Goal: Task Accomplishment & Management: Complete application form

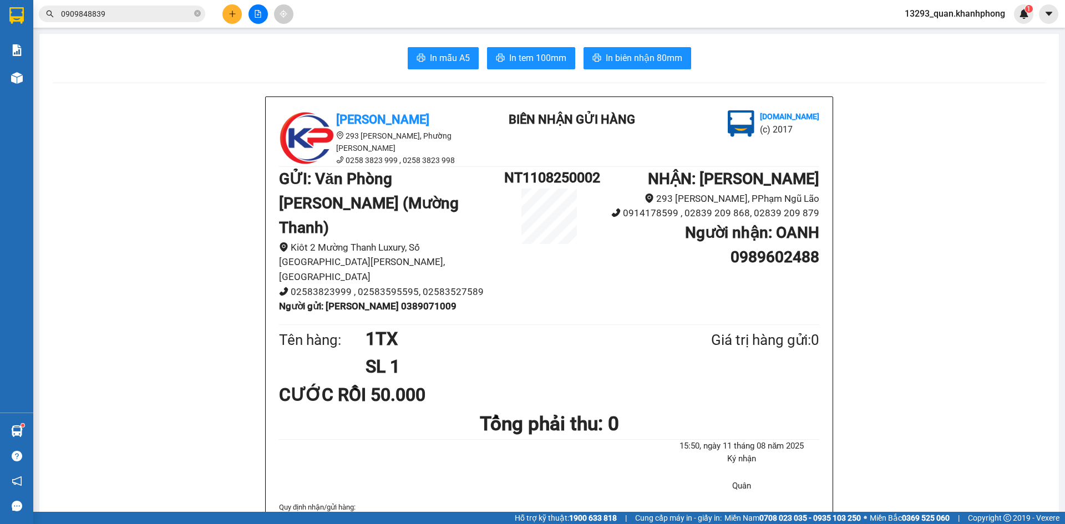
click at [232, 16] on icon "plus" at bounding box center [232, 14] width 1 height 6
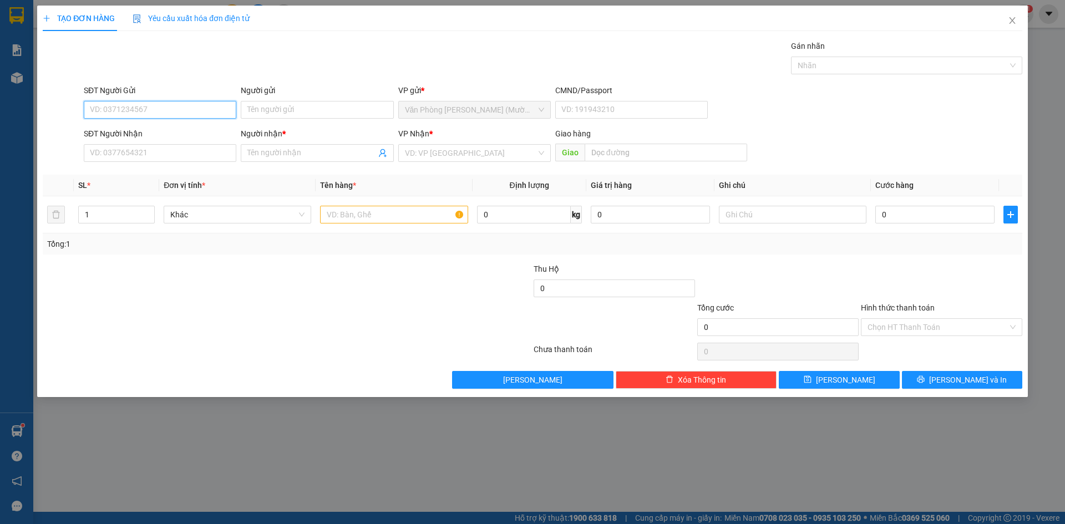
click at [116, 113] on input "SĐT Người Gửi" at bounding box center [160, 110] width 153 height 18
type input "0373607135"
click at [192, 134] on div "0373607135 - TRỌNG" at bounding box center [159, 132] width 139 height 12
type input "TRỌNG"
type input "0373607135"
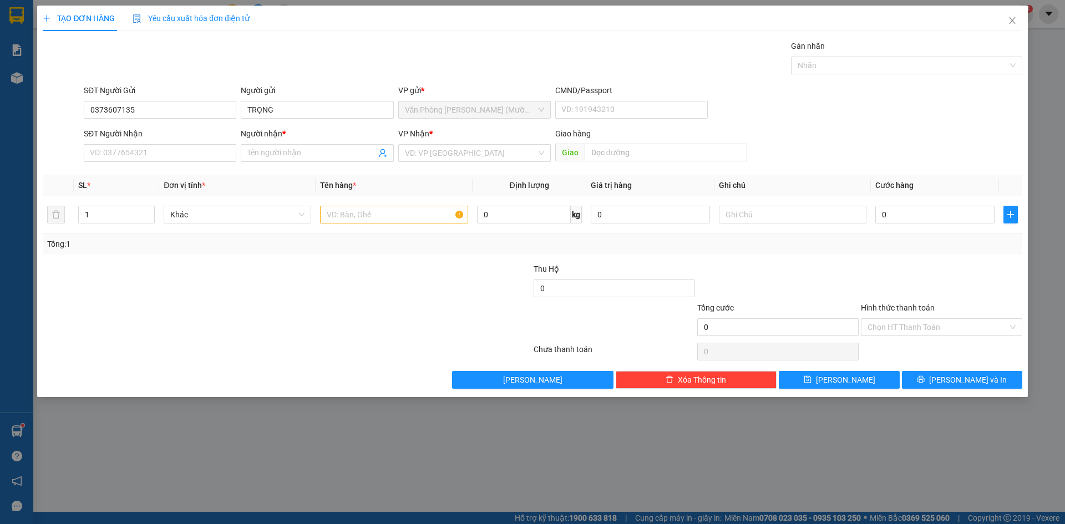
click at [215, 57] on div "Gói vận chuyển * Tiêu chuẩn Gán nhãn Nhãn" at bounding box center [553, 59] width 943 height 39
click at [192, 150] on input "SĐT Người Nhận" at bounding box center [160, 153] width 153 height 18
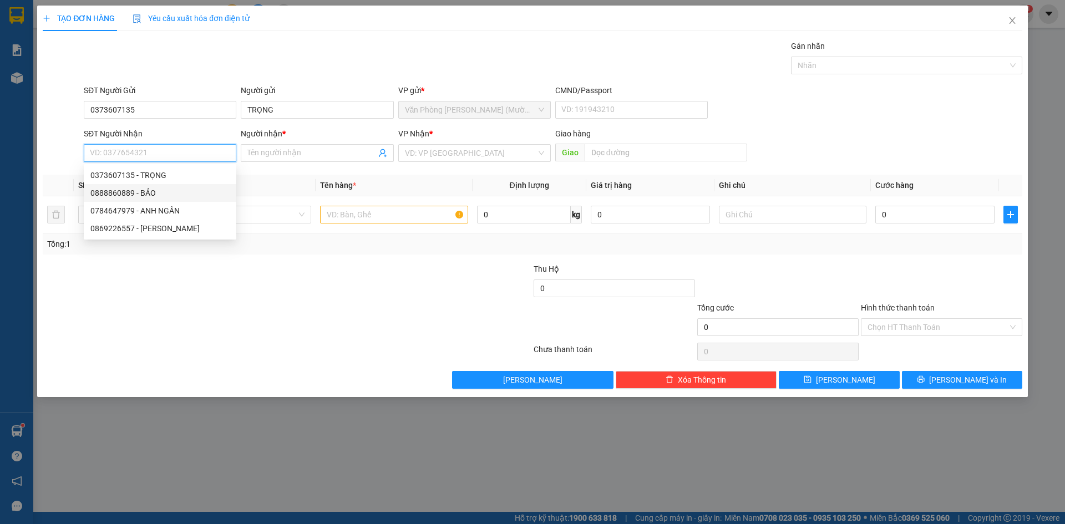
click at [171, 192] on div "0888860889 - BẢO" at bounding box center [159, 193] width 139 height 12
type input "0888860889"
type input "BẢO"
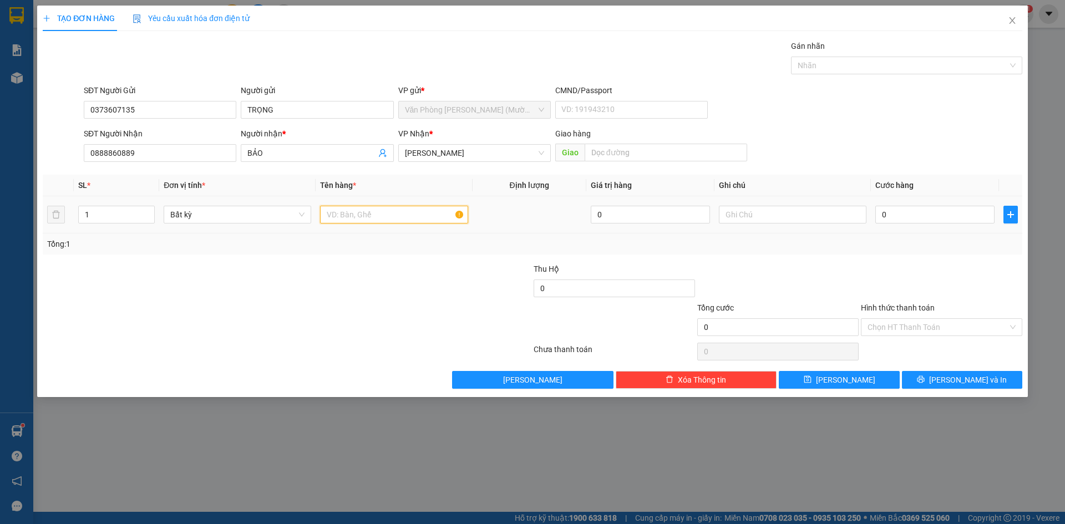
click at [394, 217] on input "text" at bounding box center [394, 215] width 148 height 18
type input "1T"
drag, startPoint x: 920, startPoint y: 226, endPoint x: 904, endPoint y: 230, distance: 17.1
click at [918, 226] on td "0" at bounding box center [935, 214] width 128 height 37
click at [913, 214] on input "0" at bounding box center [934, 215] width 119 height 18
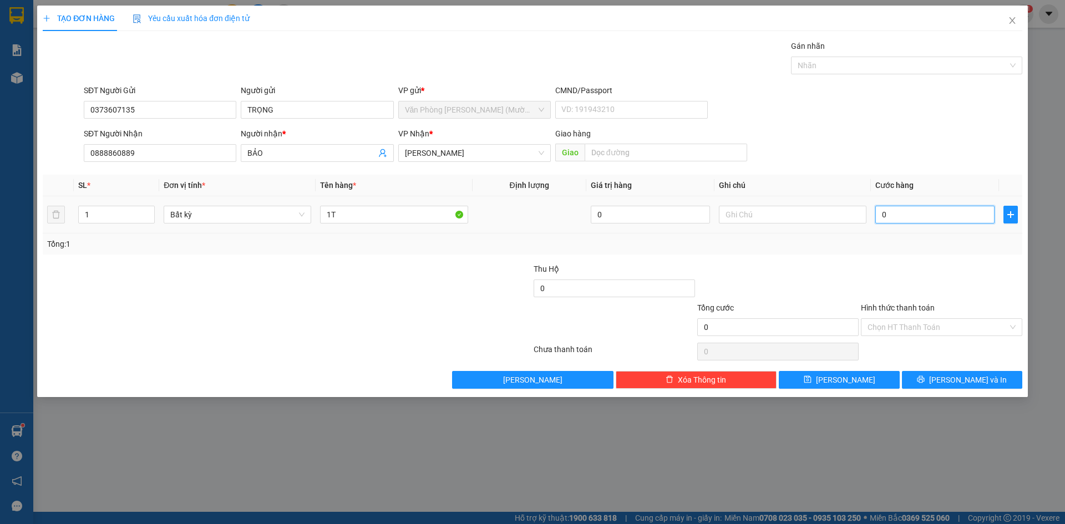
type input "4"
type input "40"
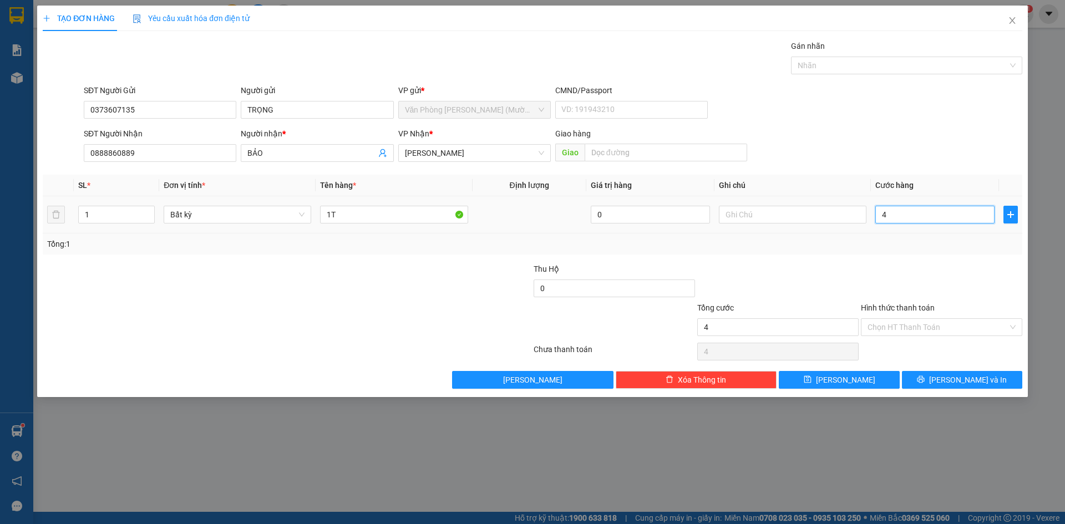
type input "40"
type input "40.000"
click at [897, 160] on div "SĐT Người Nhận 0888860889 Người nhận * BẢO VP Nhận * [PERSON_NAME] hàng Giao" at bounding box center [553, 147] width 943 height 39
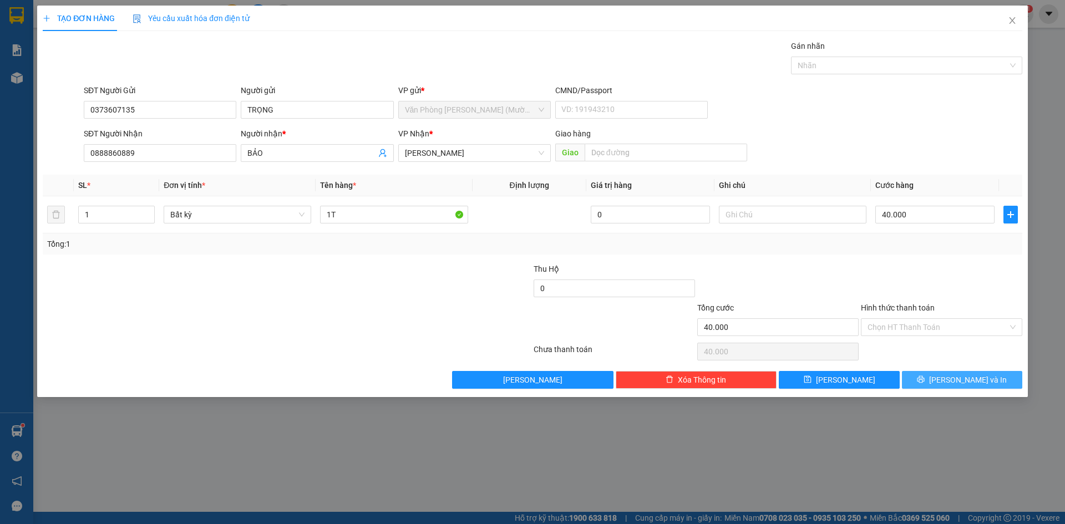
click at [953, 381] on span "[PERSON_NAME] và In" at bounding box center [968, 380] width 78 height 12
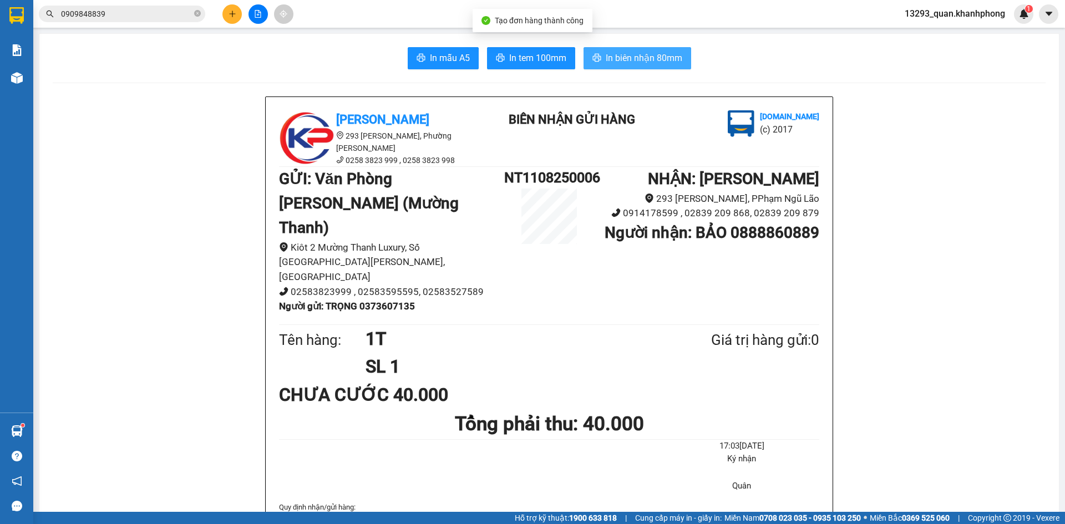
click at [631, 58] on span "In biên nhận 80mm" at bounding box center [644, 58] width 77 height 14
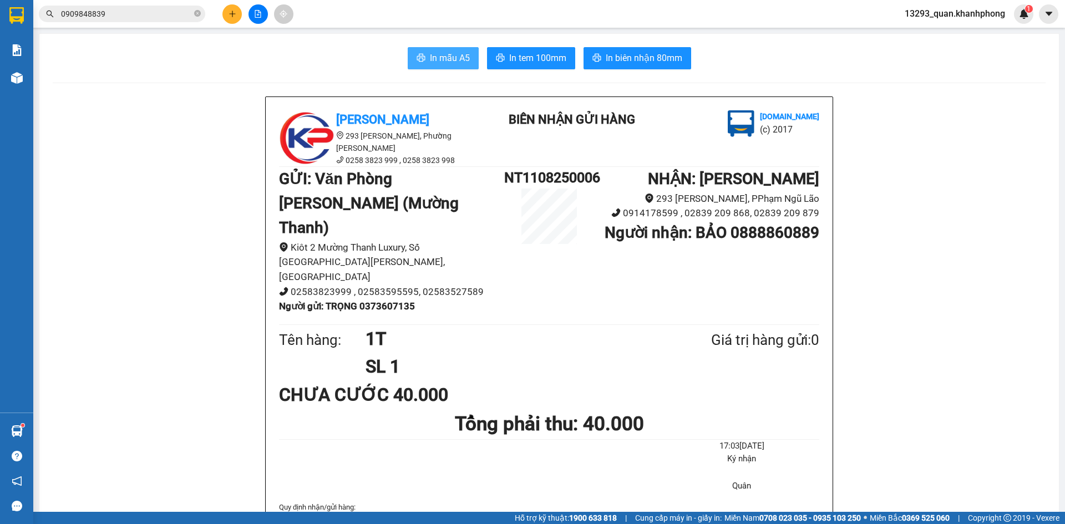
click at [423, 55] on button "In mẫu A5" at bounding box center [443, 58] width 71 height 22
click at [222, 9] on div at bounding box center [257, 13] width 83 height 19
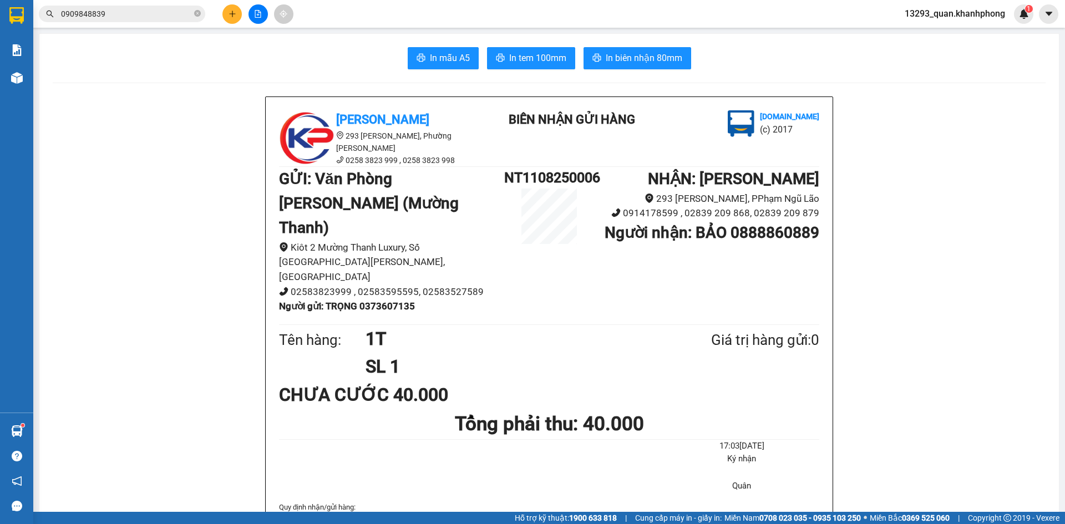
click at [222, 14] on button at bounding box center [231, 13] width 19 height 19
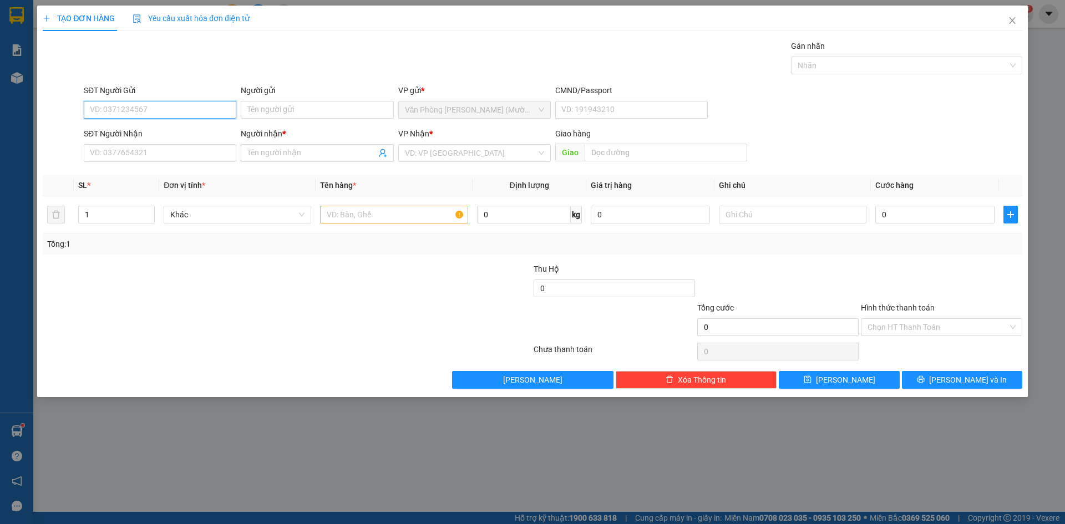
click at [175, 108] on input "SĐT Người Gửi" at bounding box center [160, 110] width 153 height 18
type input "0782714120"
click at [153, 135] on div "0782714120 - HUY" at bounding box center [159, 132] width 139 height 12
type input "HUY"
type input "0782714120"
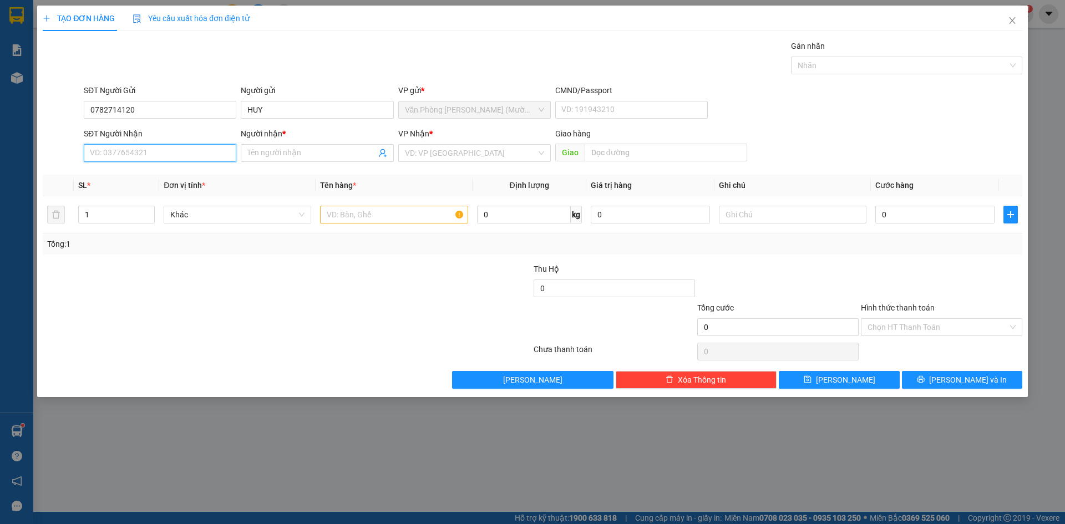
click at [186, 154] on input "SĐT Người Nhận" at bounding box center [160, 153] width 153 height 18
click at [189, 195] on div "0967866665 - [PERSON_NAME]" at bounding box center [159, 193] width 139 height 12
type input "0967866665"
type input "[PERSON_NAME]"
click at [834, 108] on div "SĐT Người Gửi 0782714120 Người gửi HUY VP gửi * Văn Phòng [PERSON_NAME] ([PERSO…" at bounding box center [553, 103] width 943 height 39
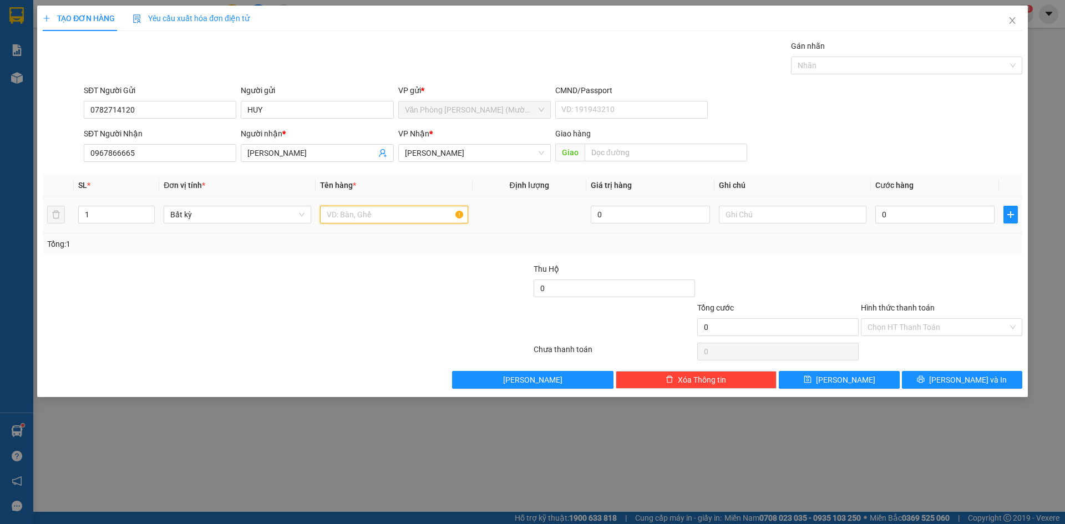
click at [358, 214] on input "text" at bounding box center [394, 215] width 148 height 18
type input "1 TX"
click at [896, 211] on input "0" at bounding box center [934, 215] width 119 height 18
type input "8"
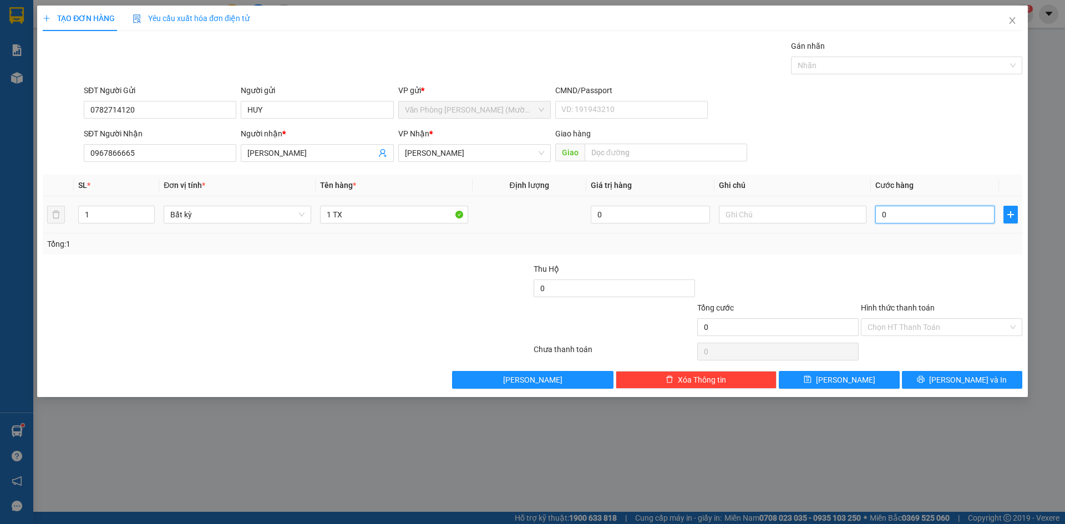
type input "8"
type input "80"
type input "80.000"
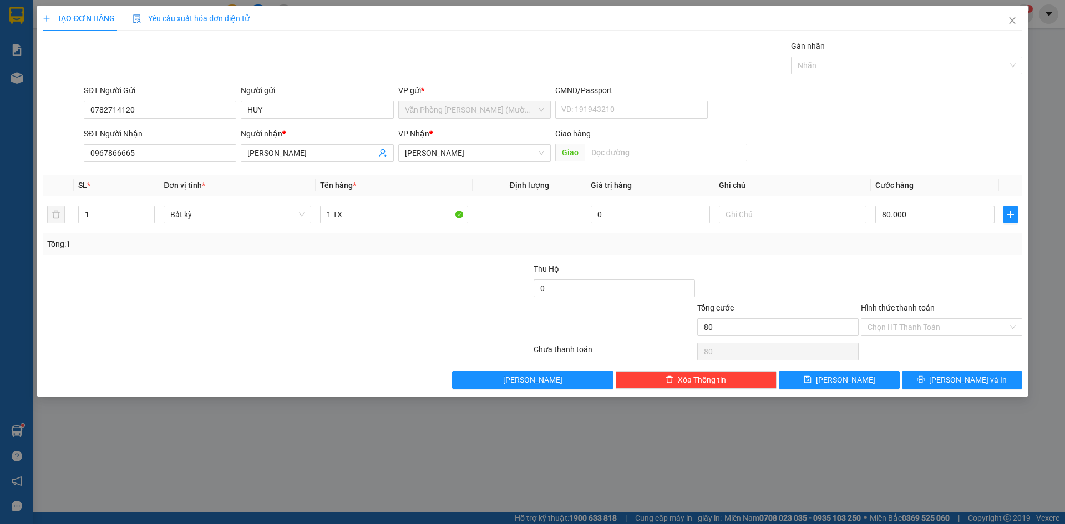
type input "80.000"
click at [999, 115] on div "SĐT Người Gửi 0782714120 Người gửi HUY VP gửi * Văn Phòng [PERSON_NAME] ([PERSO…" at bounding box center [553, 103] width 943 height 39
drag, startPoint x: 984, startPoint y: 145, endPoint x: 989, endPoint y: 155, distance: 10.9
click at [985, 145] on div "SĐT Người Nhận 0967866665 Người nhận * [PERSON_NAME] VP Nhận * [PERSON_NAME] hà…" at bounding box center [553, 147] width 943 height 39
click at [974, 294] on div at bounding box center [942, 282] width 164 height 39
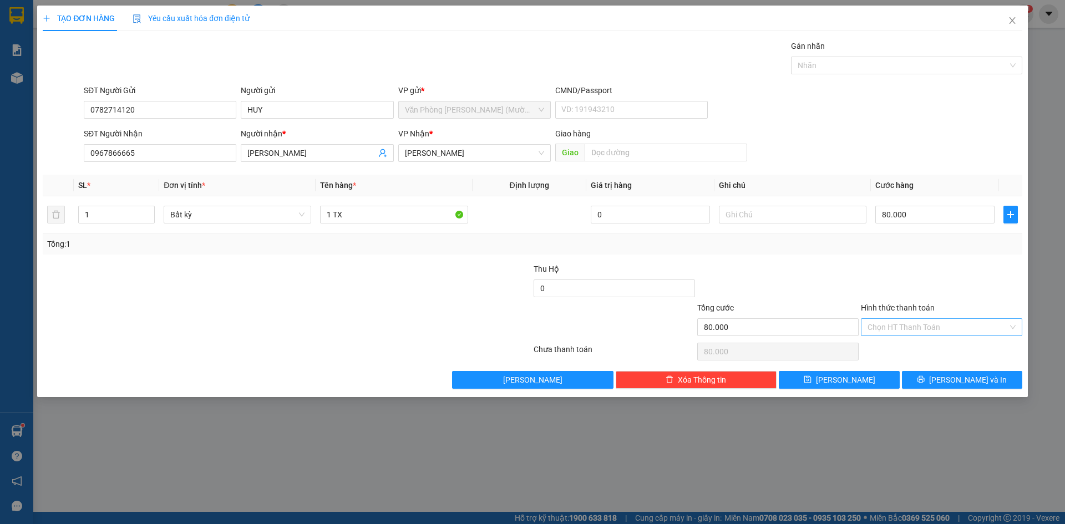
click at [956, 328] on input "Hình thức thanh toán" at bounding box center [938, 327] width 140 height 17
click at [936, 352] on div "Tại văn phòng" at bounding box center [942, 349] width 148 height 12
type input "0"
click at [957, 307] on div "Hình thức thanh toán" at bounding box center [941, 310] width 161 height 17
click at [964, 379] on span "[PERSON_NAME] và In" at bounding box center [968, 380] width 78 height 12
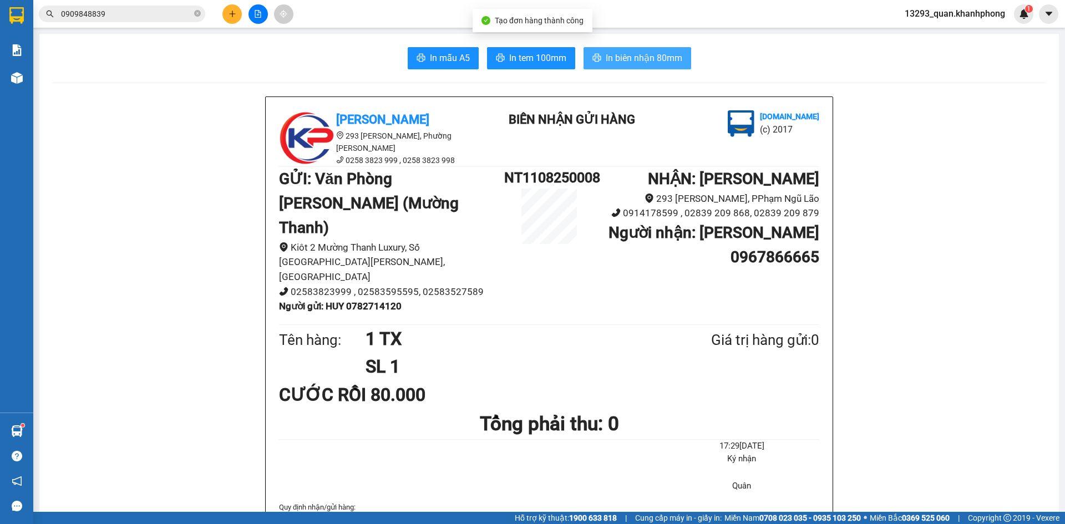
click at [682, 61] on button "In biên nhận 80mm" at bounding box center [638, 58] width 108 height 22
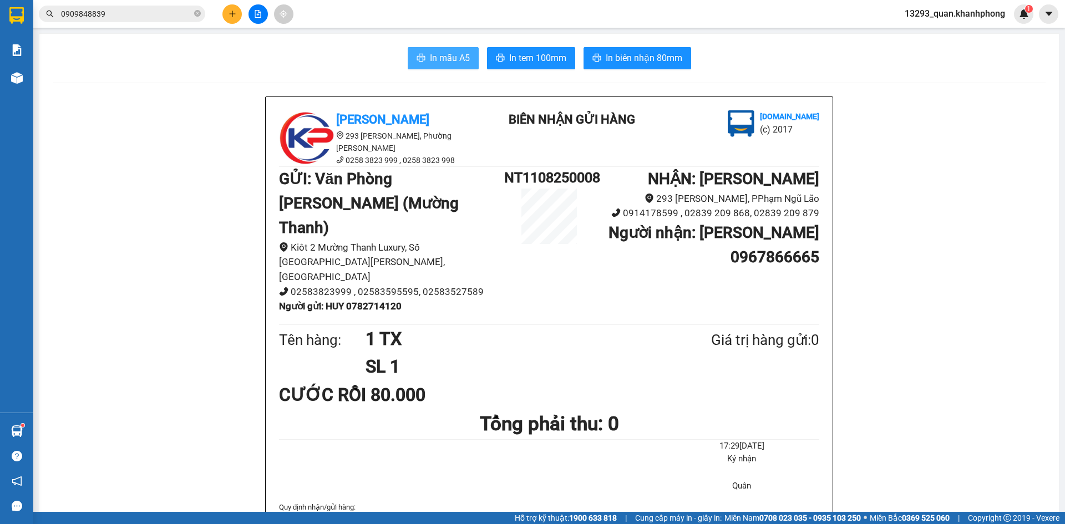
click at [445, 53] on span "In mẫu A5" at bounding box center [450, 58] width 40 height 14
click at [230, 18] on button at bounding box center [231, 13] width 19 height 19
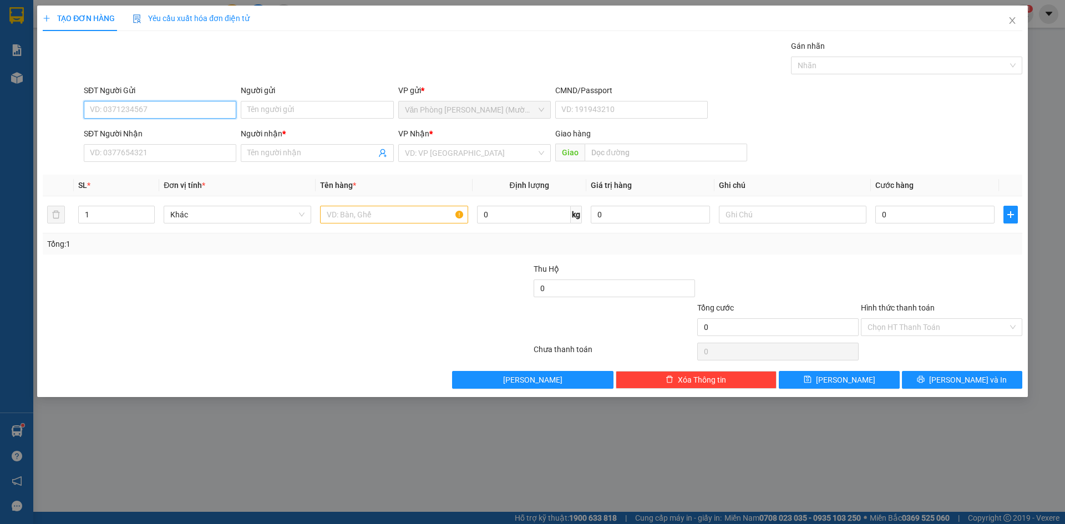
click at [192, 110] on input "SĐT Người Gửi" at bounding box center [160, 110] width 153 height 18
type input "0917445139"
click at [291, 113] on input "Người gửi" at bounding box center [317, 110] width 153 height 18
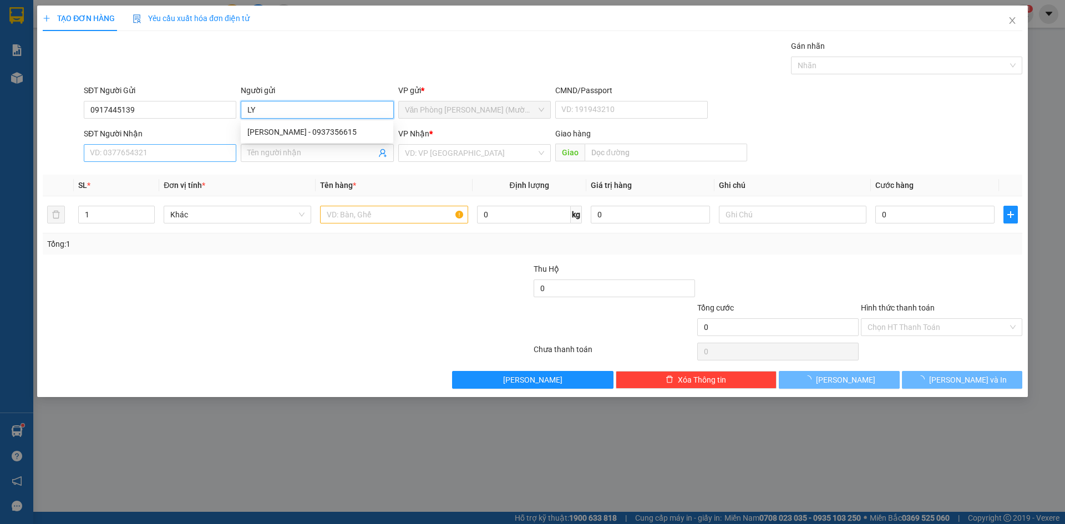
type input "LY"
click at [146, 154] on input "SĐT Người Nhận" at bounding box center [160, 153] width 153 height 18
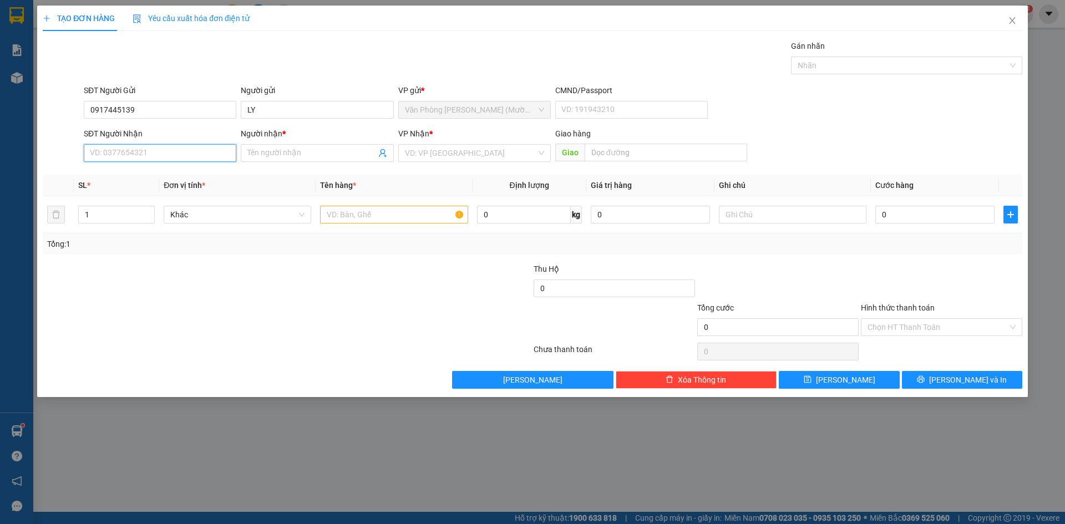
click at [178, 158] on input "SĐT Người Nhận" at bounding box center [160, 153] width 153 height 18
type input "0906428354"
click at [317, 159] on span at bounding box center [317, 153] width 153 height 18
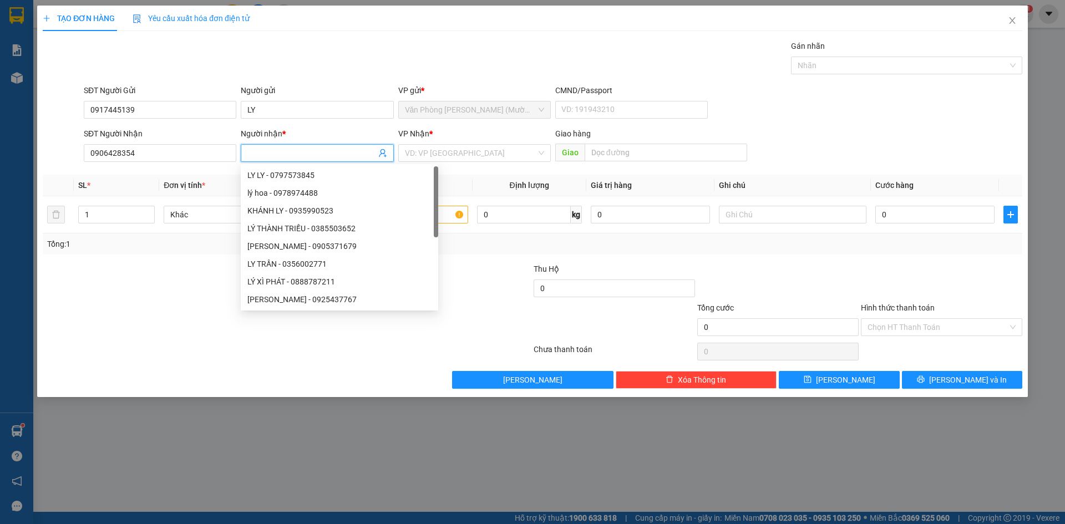
click at [318, 155] on input "Người nhận *" at bounding box center [311, 153] width 128 height 12
type input "DUYÊN"
click at [482, 154] on input "search" at bounding box center [470, 153] width 131 height 17
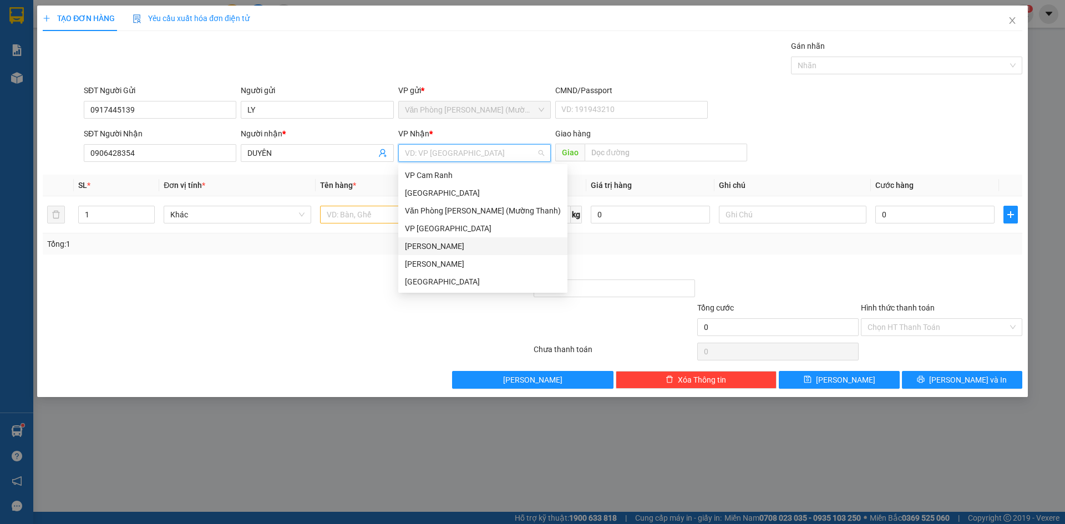
click at [452, 250] on div "[PERSON_NAME]" at bounding box center [483, 246] width 156 height 12
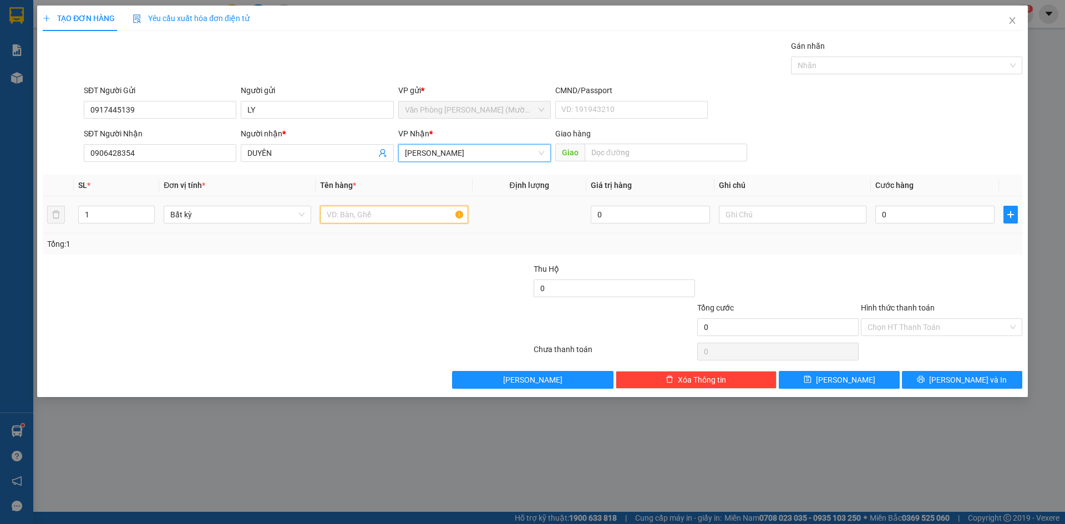
click at [426, 217] on input "text" at bounding box center [394, 215] width 148 height 18
type input "1H"
click at [807, 223] on input "text" at bounding box center [793, 215] width 148 height 18
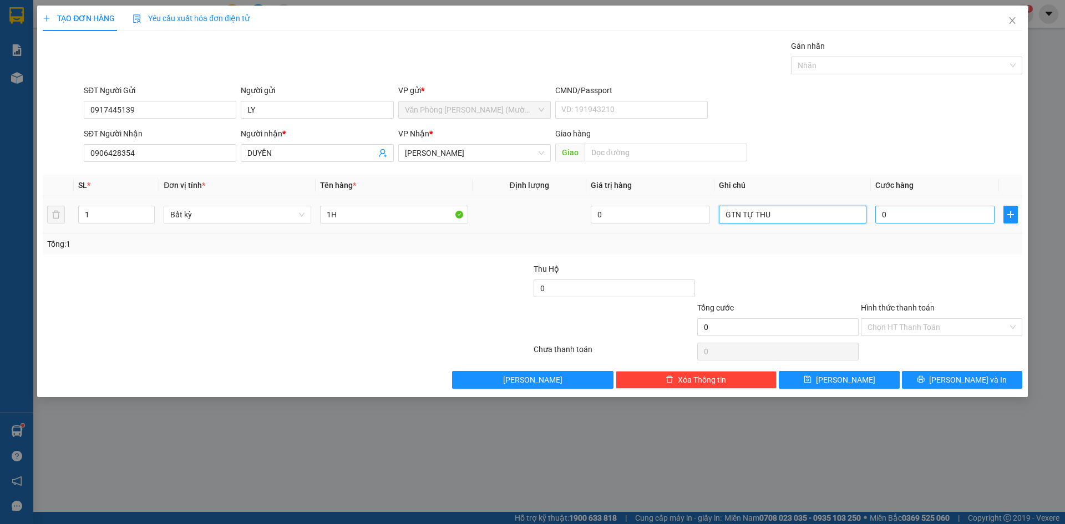
type input "GTN TỰ THU"
click at [940, 206] on input "0" at bounding box center [934, 215] width 119 height 18
type input "2"
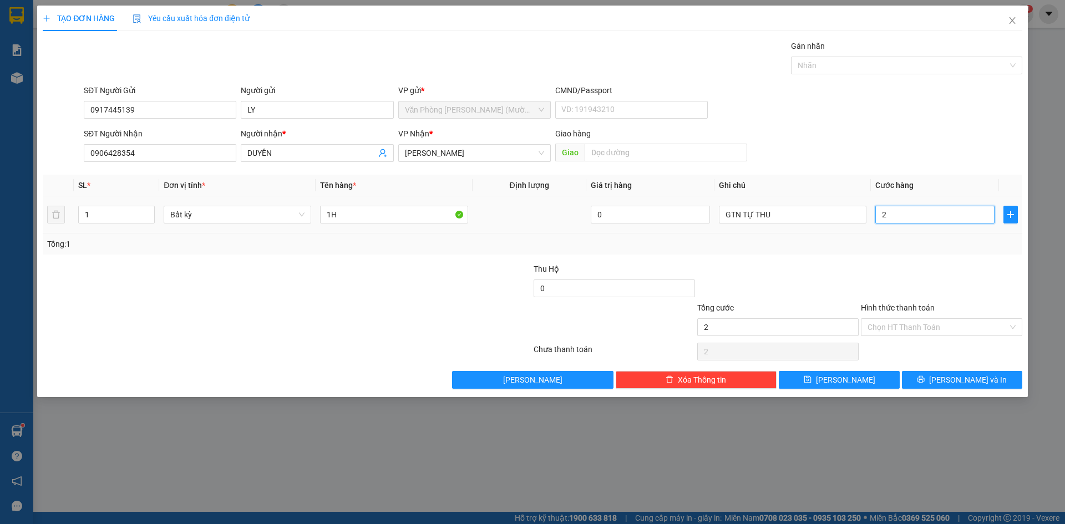
type input "20"
type input "20.000"
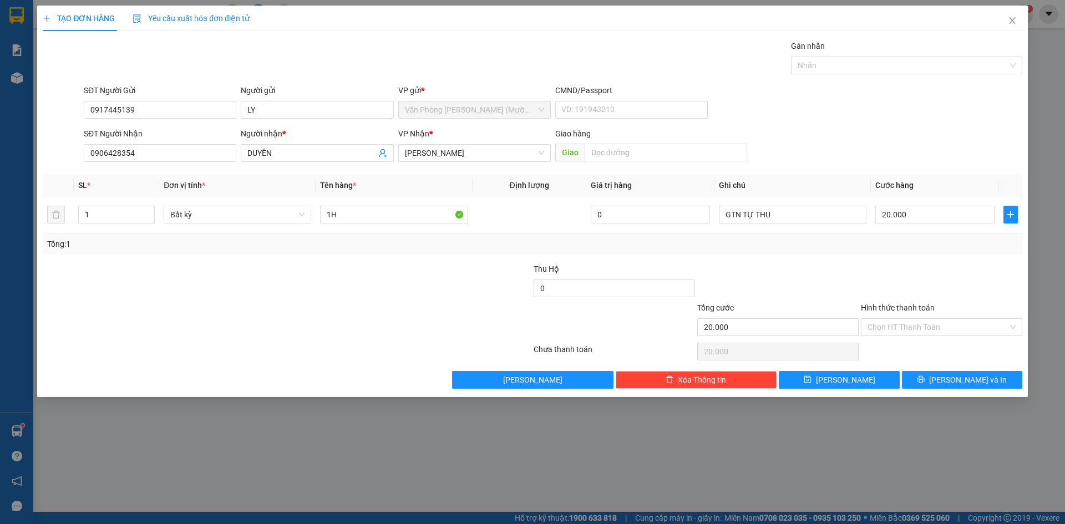
click at [926, 130] on div "SĐT Người Nhận 0906428354 Người nhận * DUYÊN VP Nhận * [PERSON_NAME] hàng Giao" at bounding box center [553, 147] width 943 height 39
click at [966, 320] on input "Hình thức thanh toán" at bounding box center [938, 327] width 140 height 17
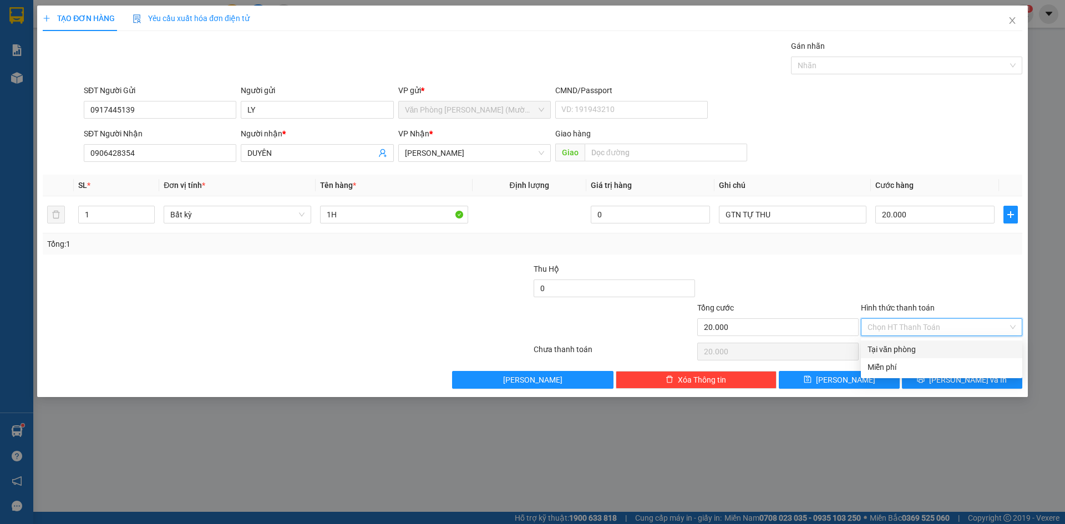
click at [940, 351] on div "Transit Pickup Surcharge Ids Transit Deliver Surcharge Ids Transit Deliver Surc…" at bounding box center [533, 214] width 980 height 349
click at [947, 330] on input "Hình thức thanh toán" at bounding box center [938, 327] width 140 height 17
click at [940, 343] on div "Tại văn phòng" at bounding box center [941, 350] width 161 height 18
type input "0"
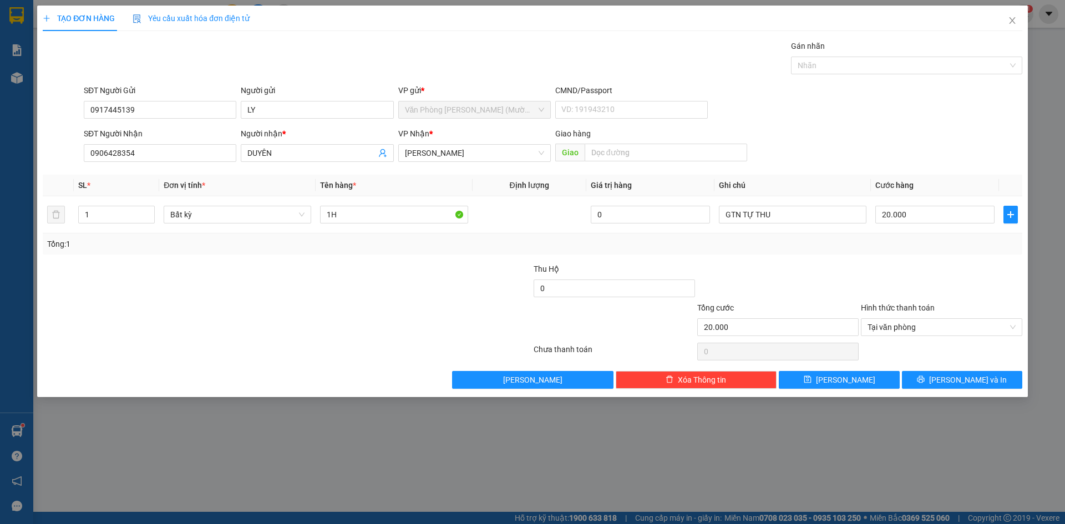
click at [957, 287] on div at bounding box center [942, 282] width 164 height 39
click at [972, 393] on div "TẠO ĐƠN HÀNG Yêu cầu xuất hóa đơn điện tử Transit Pickup Surcharge Ids Transit …" at bounding box center [532, 202] width 991 height 392
click at [973, 383] on span "[PERSON_NAME] và In" at bounding box center [968, 380] width 78 height 12
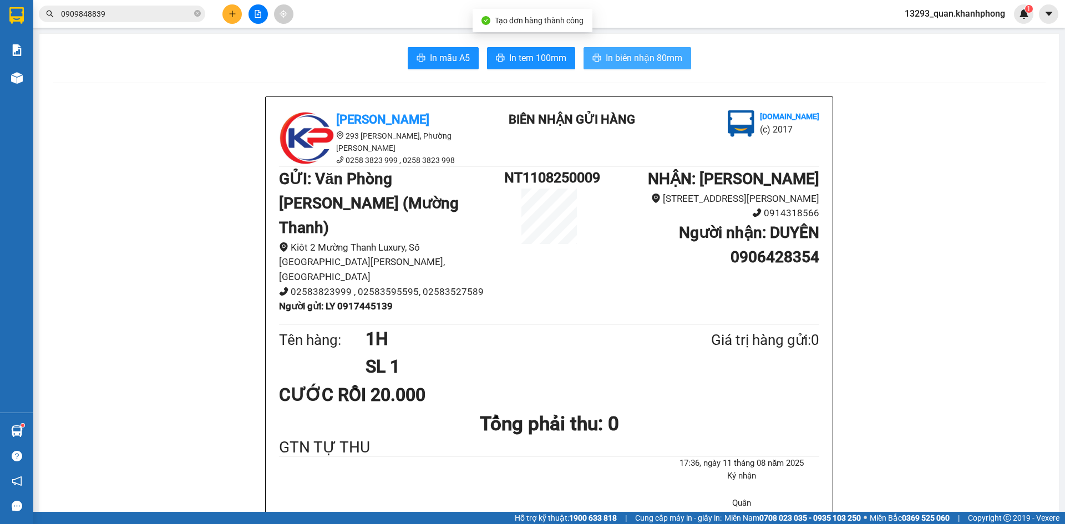
click at [651, 56] on span "In biên nhận 80mm" at bounding box center [644, 58] width 77 height 14
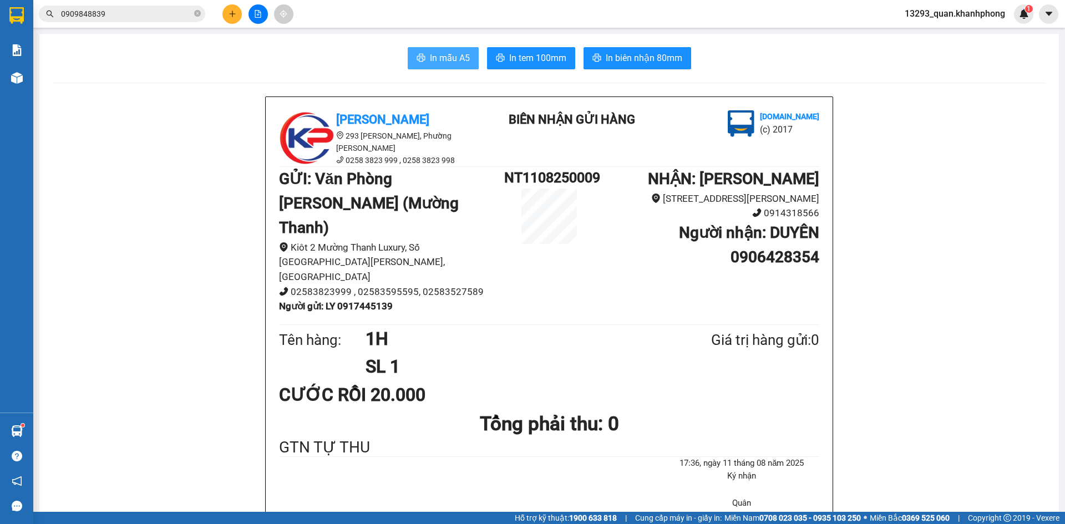
click at [431, 57] on span "In mẫu A5" at bounding box center [450, 58] width 40 height 14
drag, startPoint x: 232, startPoint y: 149, endPoint x: 209, endPoint y: 110, distance: 45.6
